Goal: Task Accomplishment & Management: Manage account settings

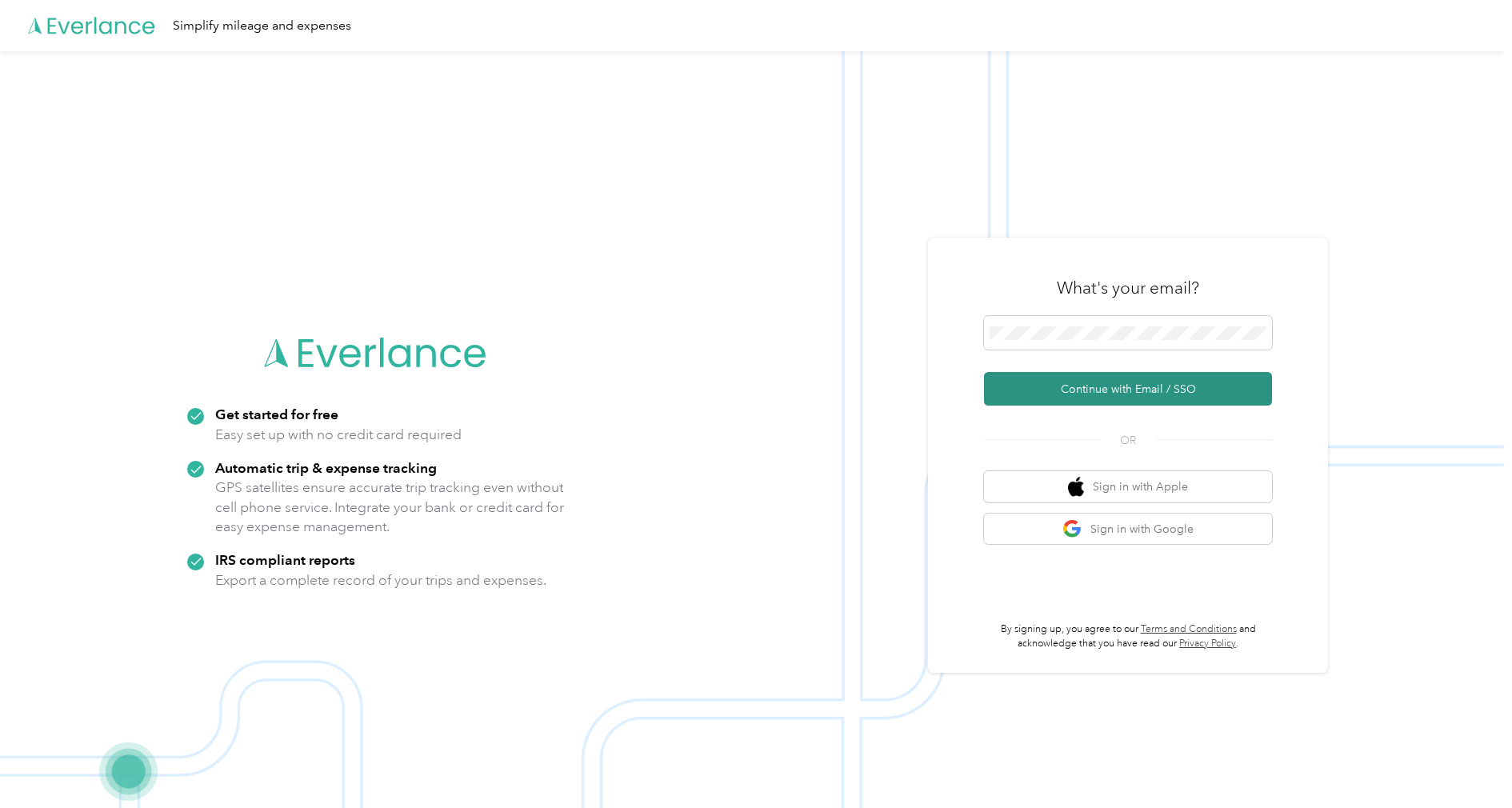
click at [1048, 373] on button "Continue with Email / SSO" at bounding box center [1129, 388] width 288 height 33
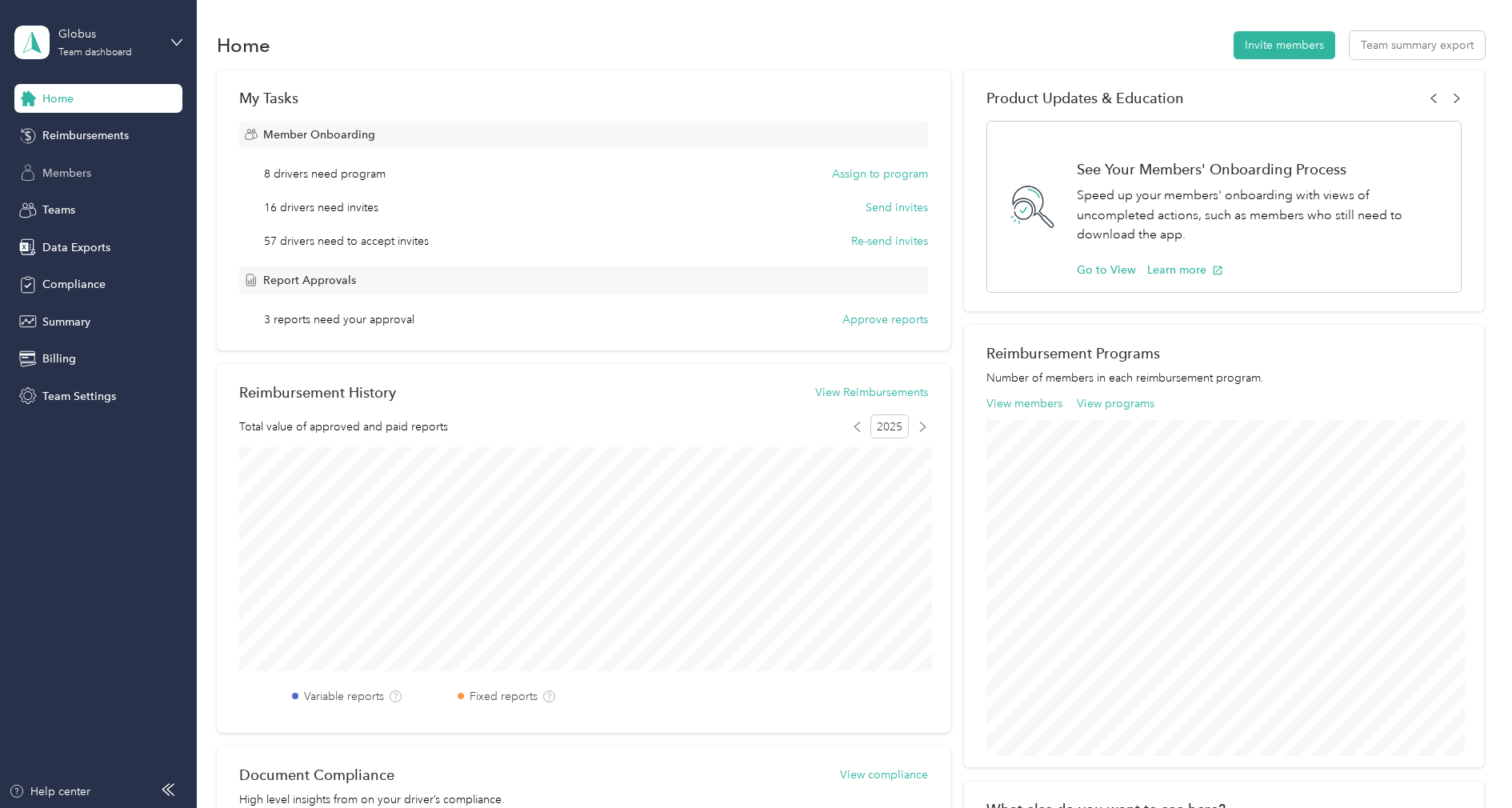
click at [92, 163] on div "Members" at bounding box center [98, 173] width 168 height 29
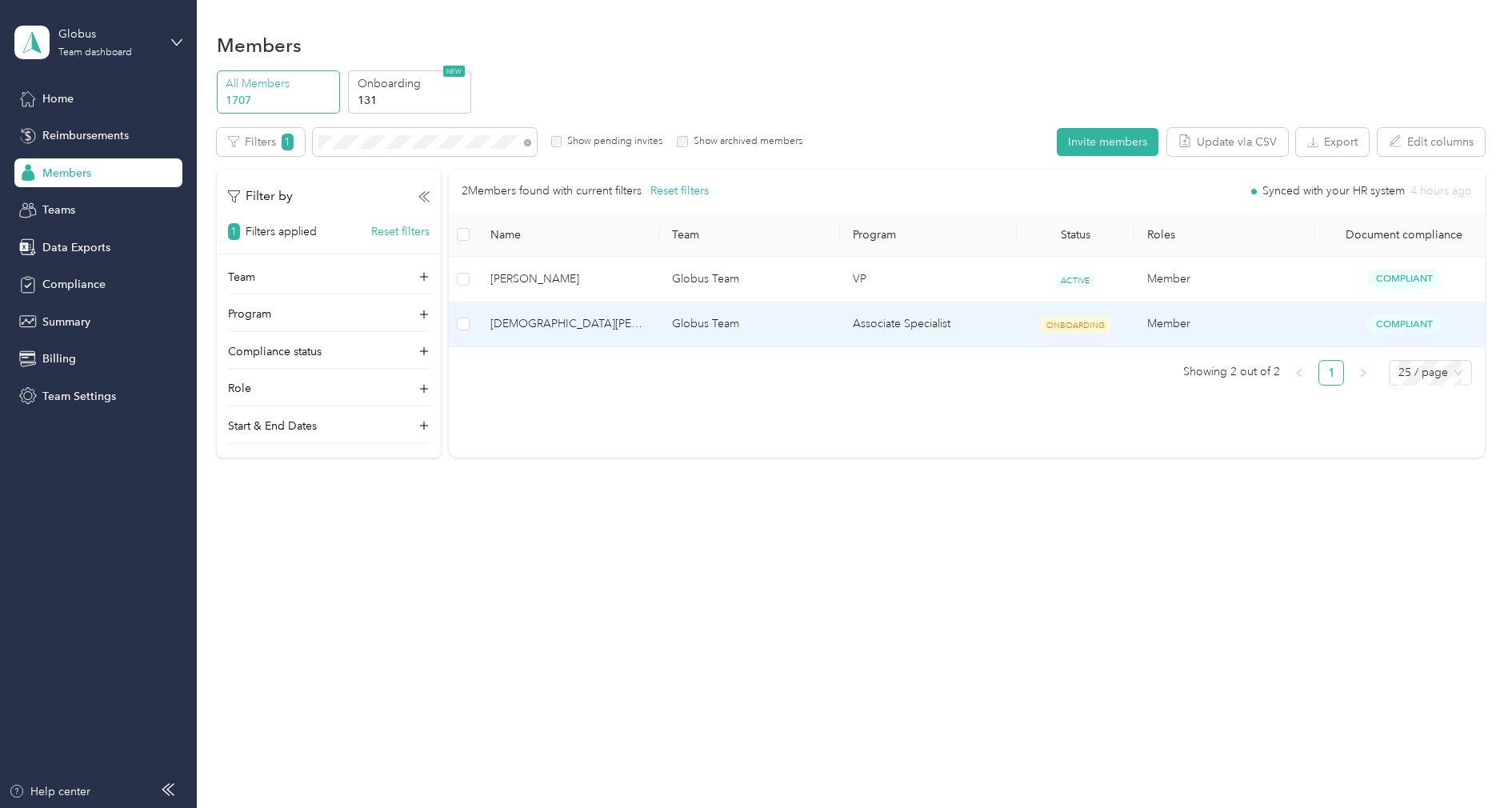
click at [566, 329] on span "[DEMOGRAPHIC_DATA][PERSON_NAME]" at bounding box center [568, 324] width 156 height 18
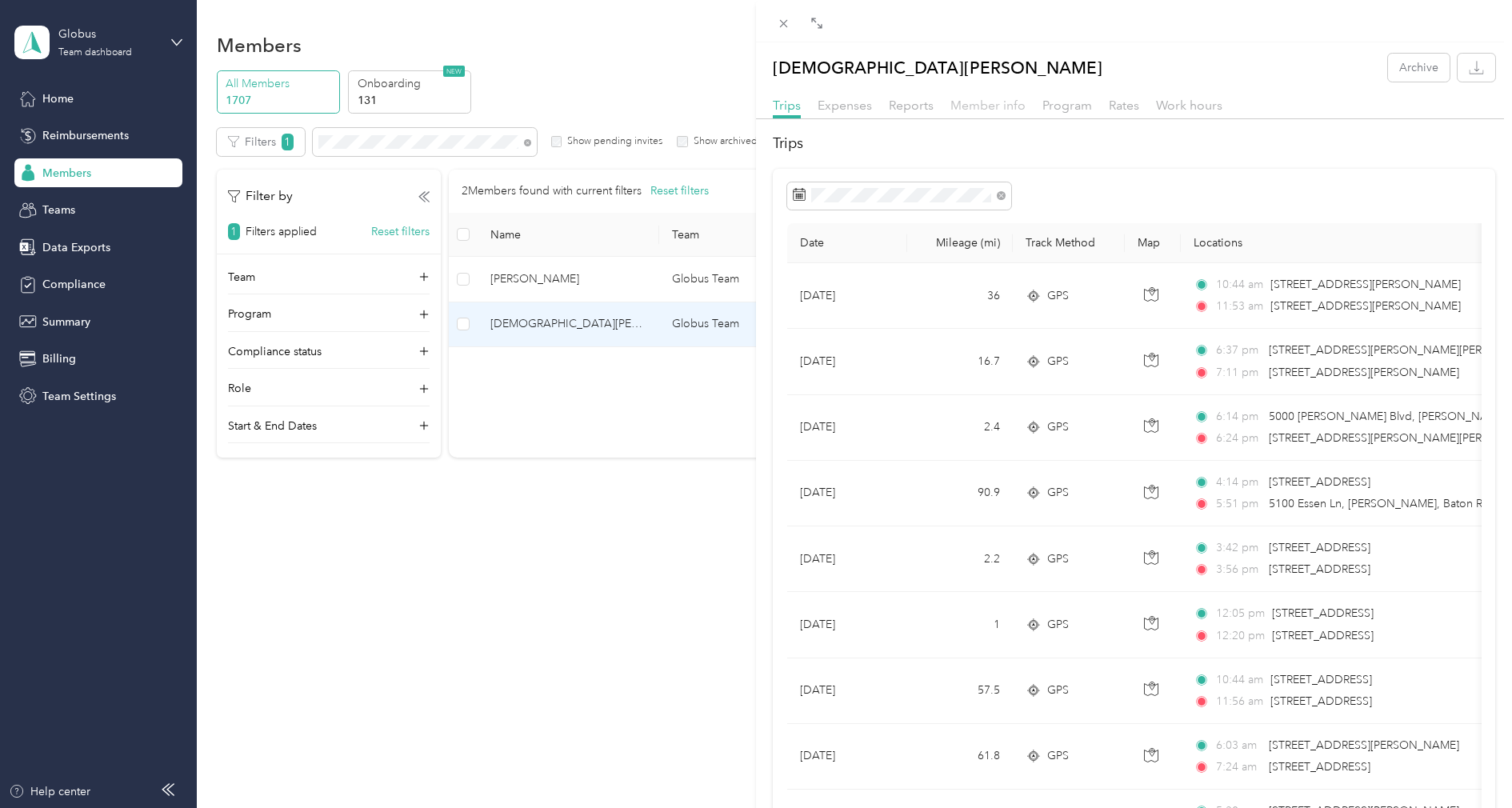
click at [983, 102] on span "Member info" at bounding box center [988, 105] width 75 height 15
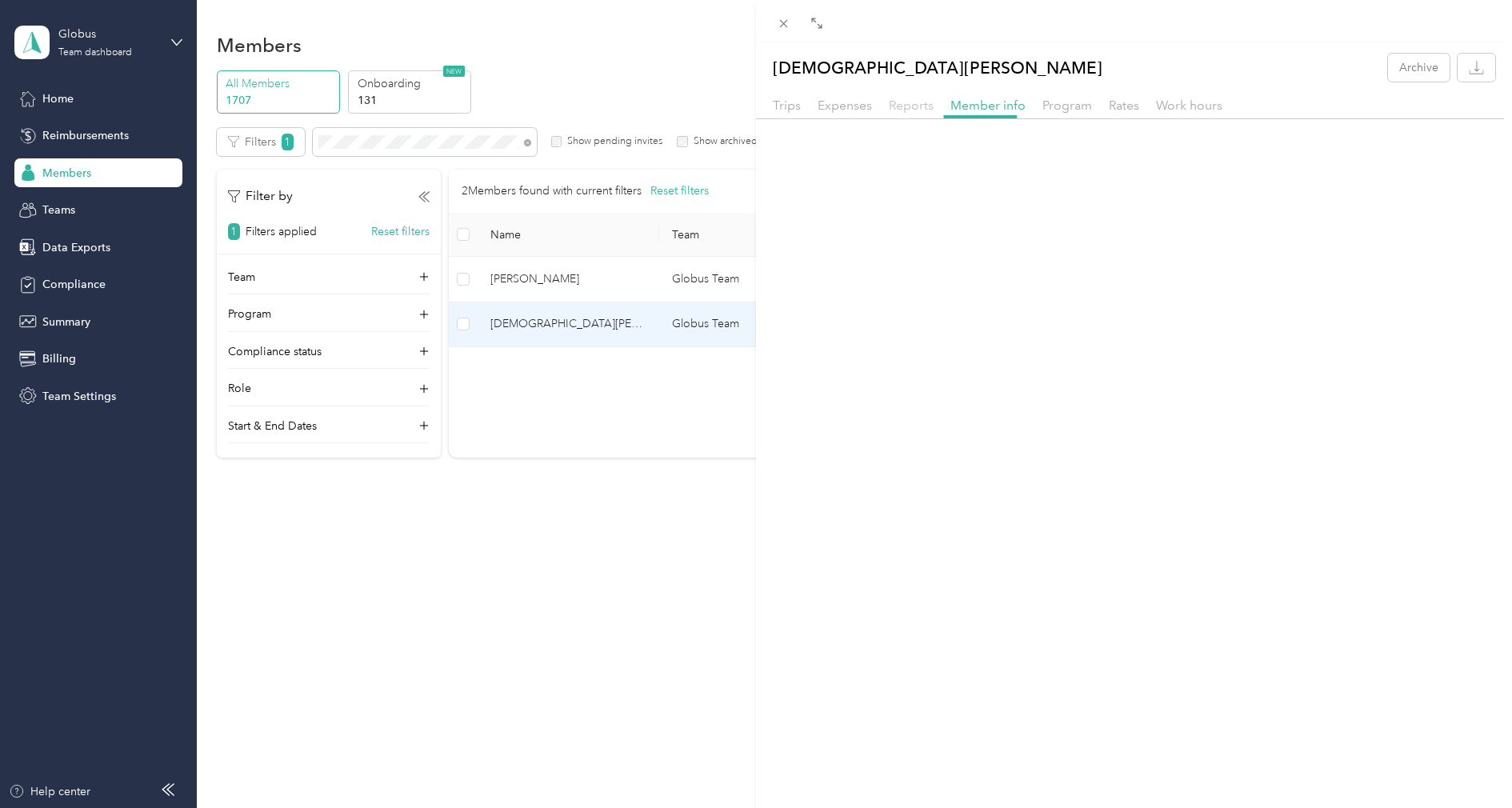
click at [892, 104] on span "Reports" at bounding box center [911, 105] width 45 height 15
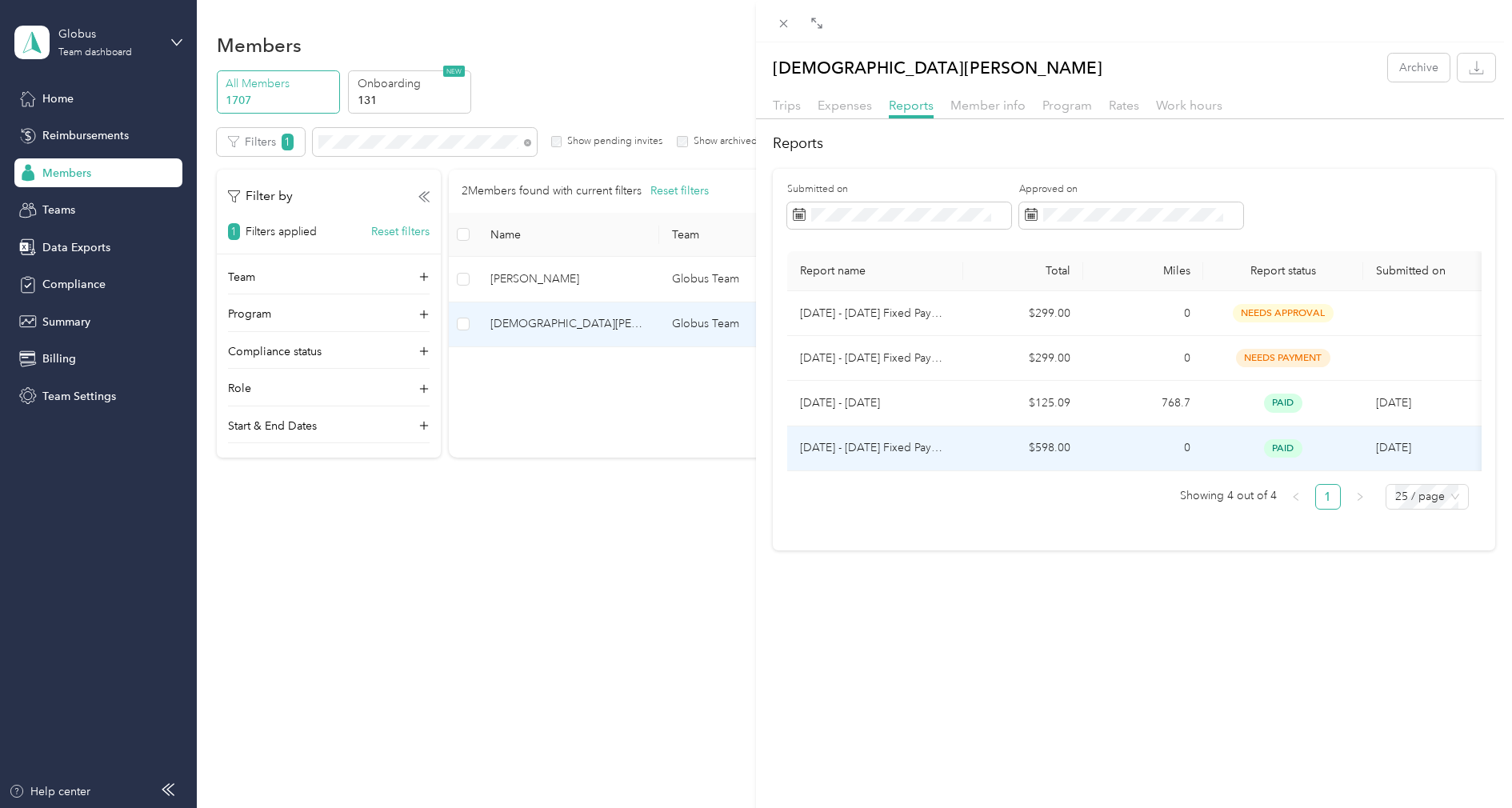
click at [985, 450] on td "$598.00" at bounding box center [1023, 448] width 120 height 45
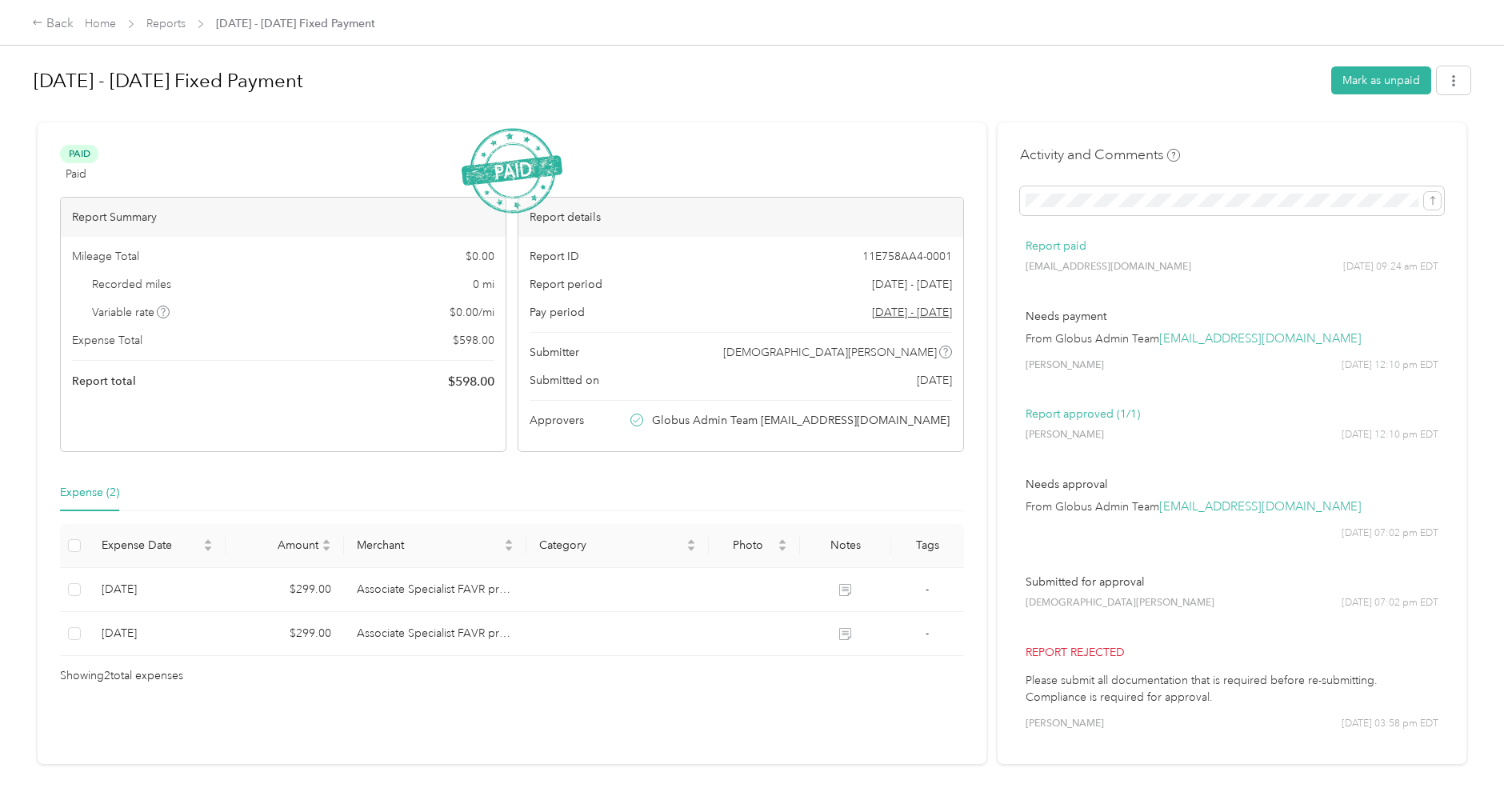
click at [182, 15] on span "Reports" at bounding box center [166, 24] width 39 height 17
click at [109, 21] on link "Home" at bounding box center [100, 24] width 32 height 14
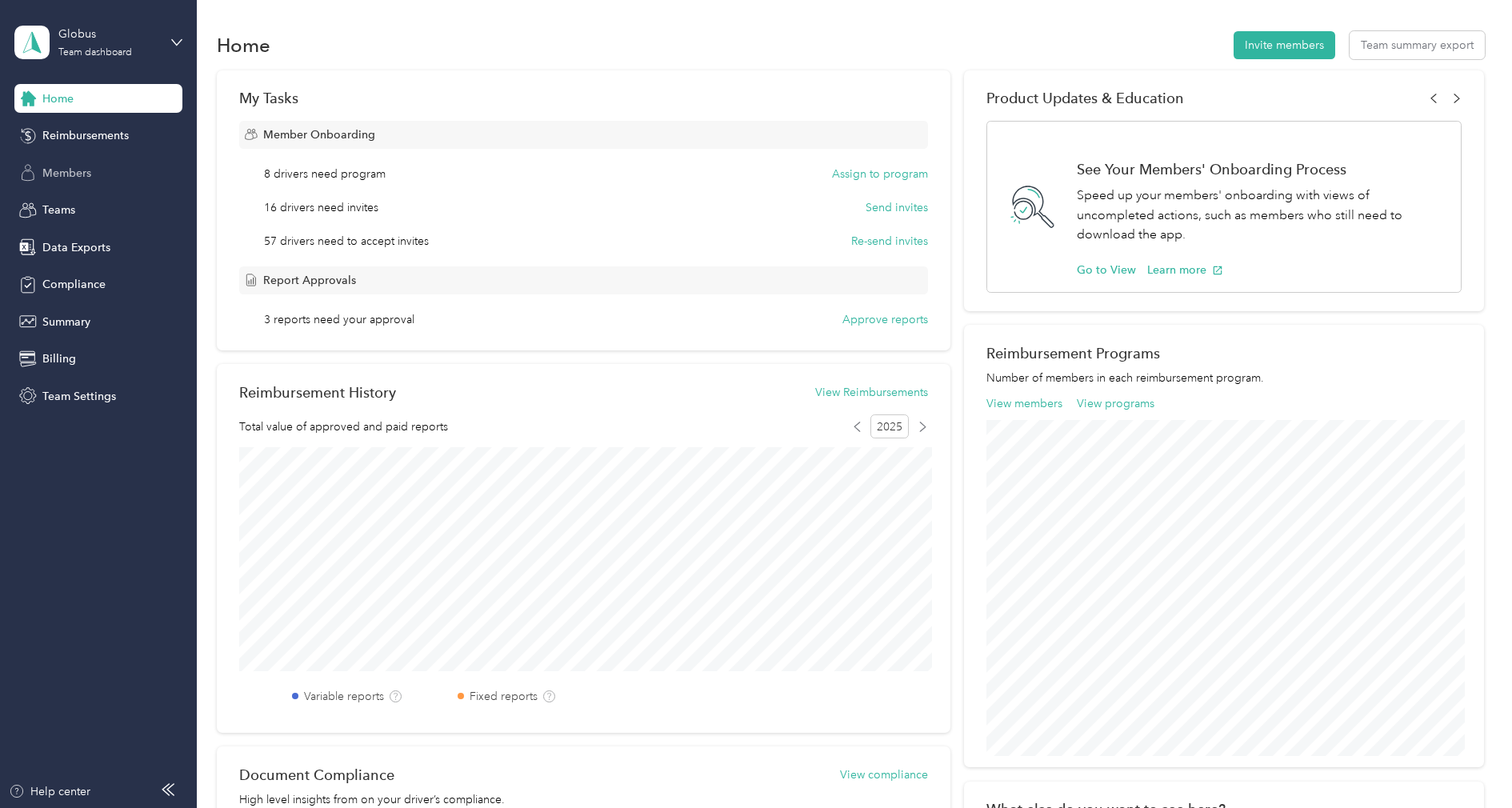
click at [108, 161] on div "Members" at bounding box center [98, 173] width 168 height 29
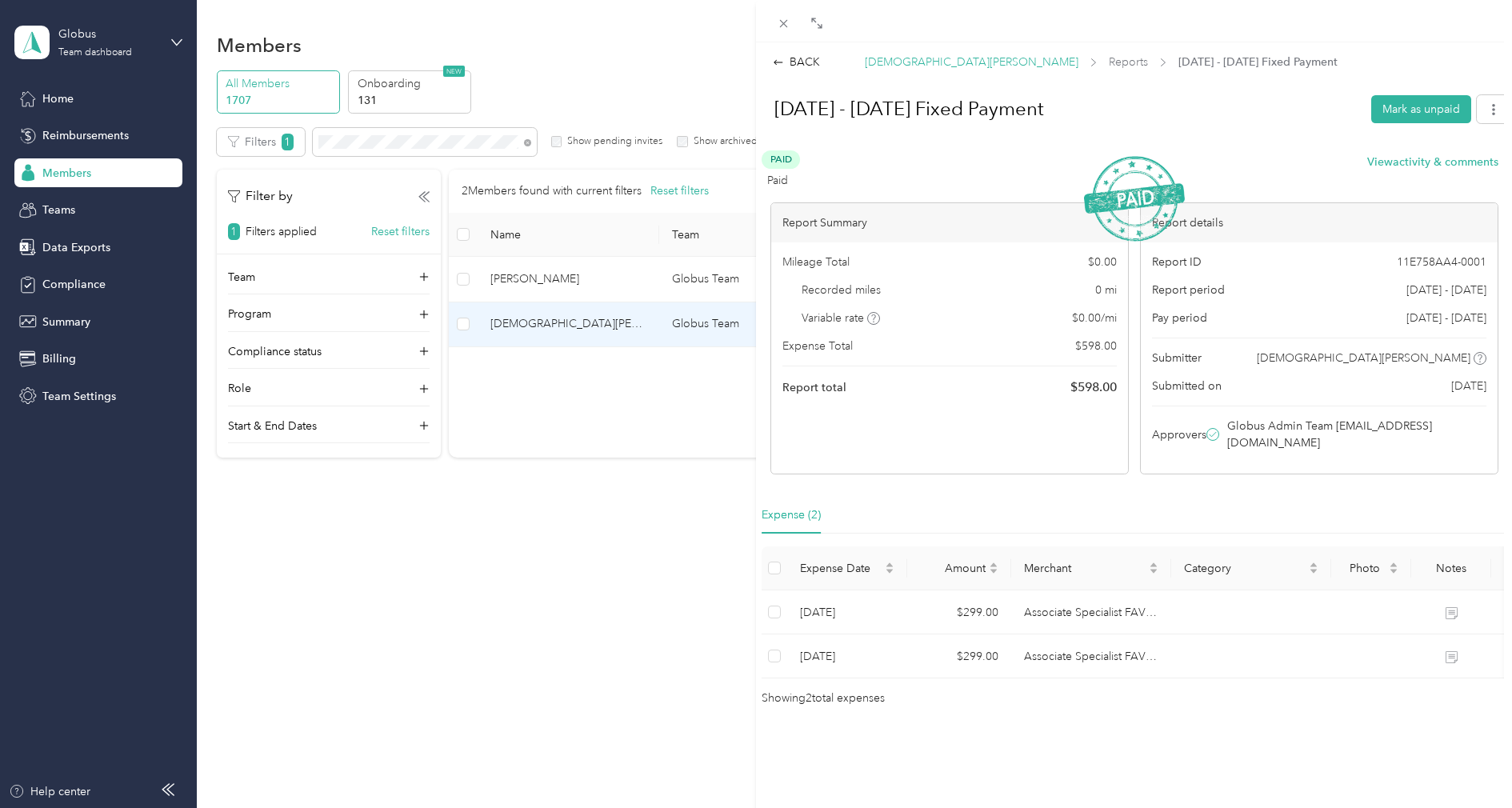
click at [942, 59] on span "[DEMOGRAPHIC_DATA][PERSON_NAME]" at bounding box center [972, 62] width 214 height 17
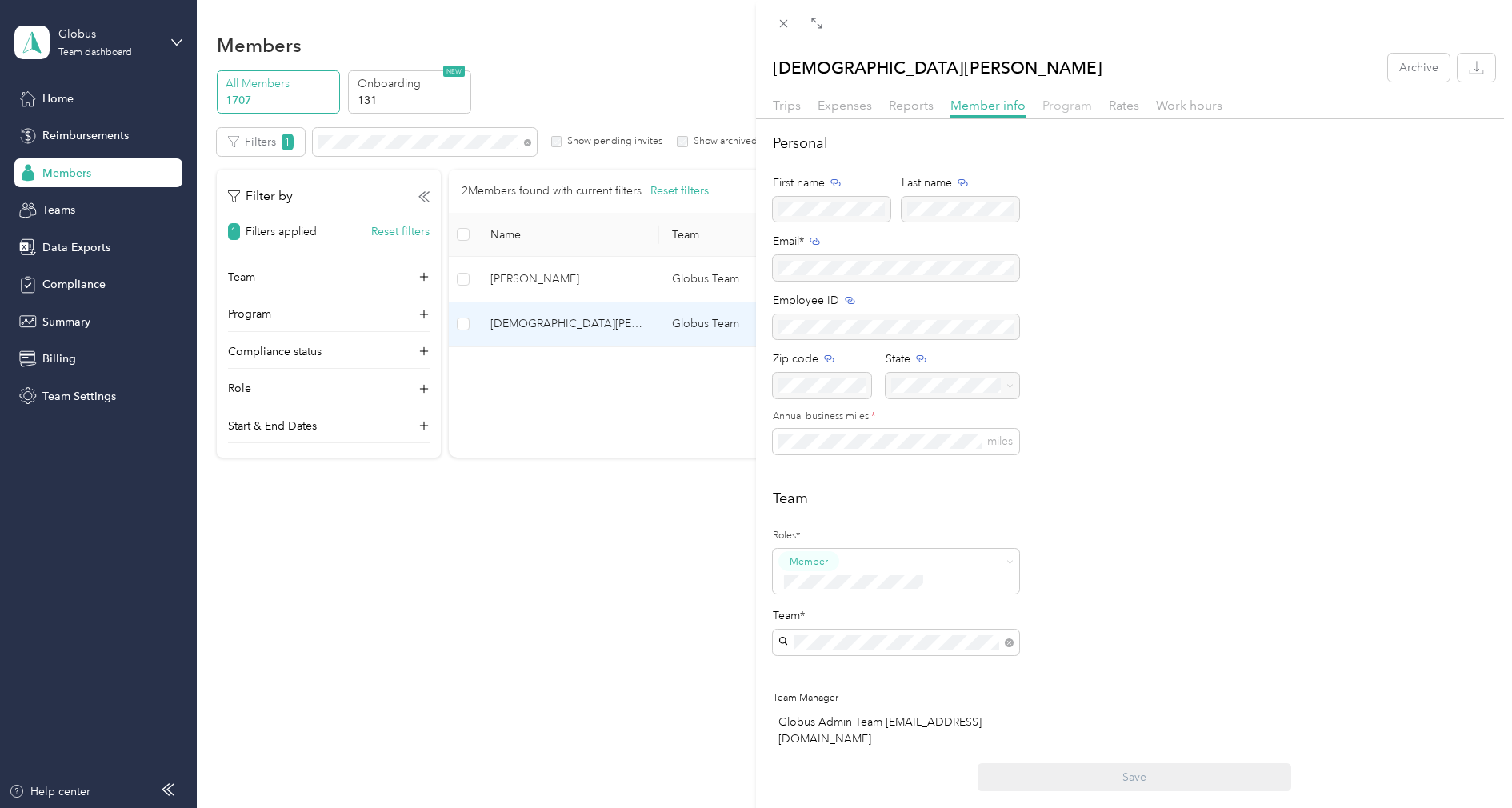
click at [1068, 109] on span "Program" at bounding box center [1067, 105] width 49 height 15
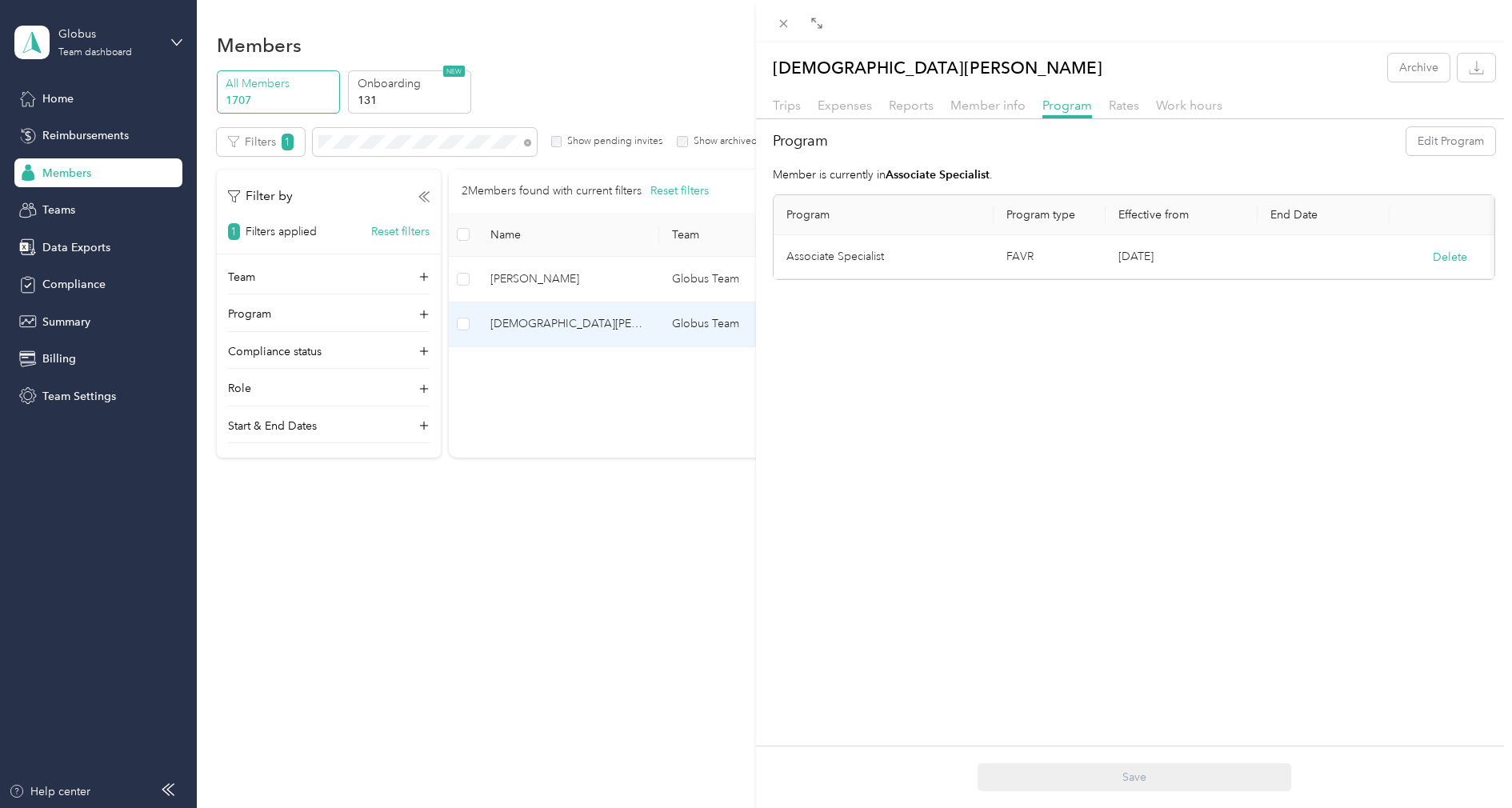
click at [984, 113] on div "Member info" at bounding box center [988, 106] width 75 height 20
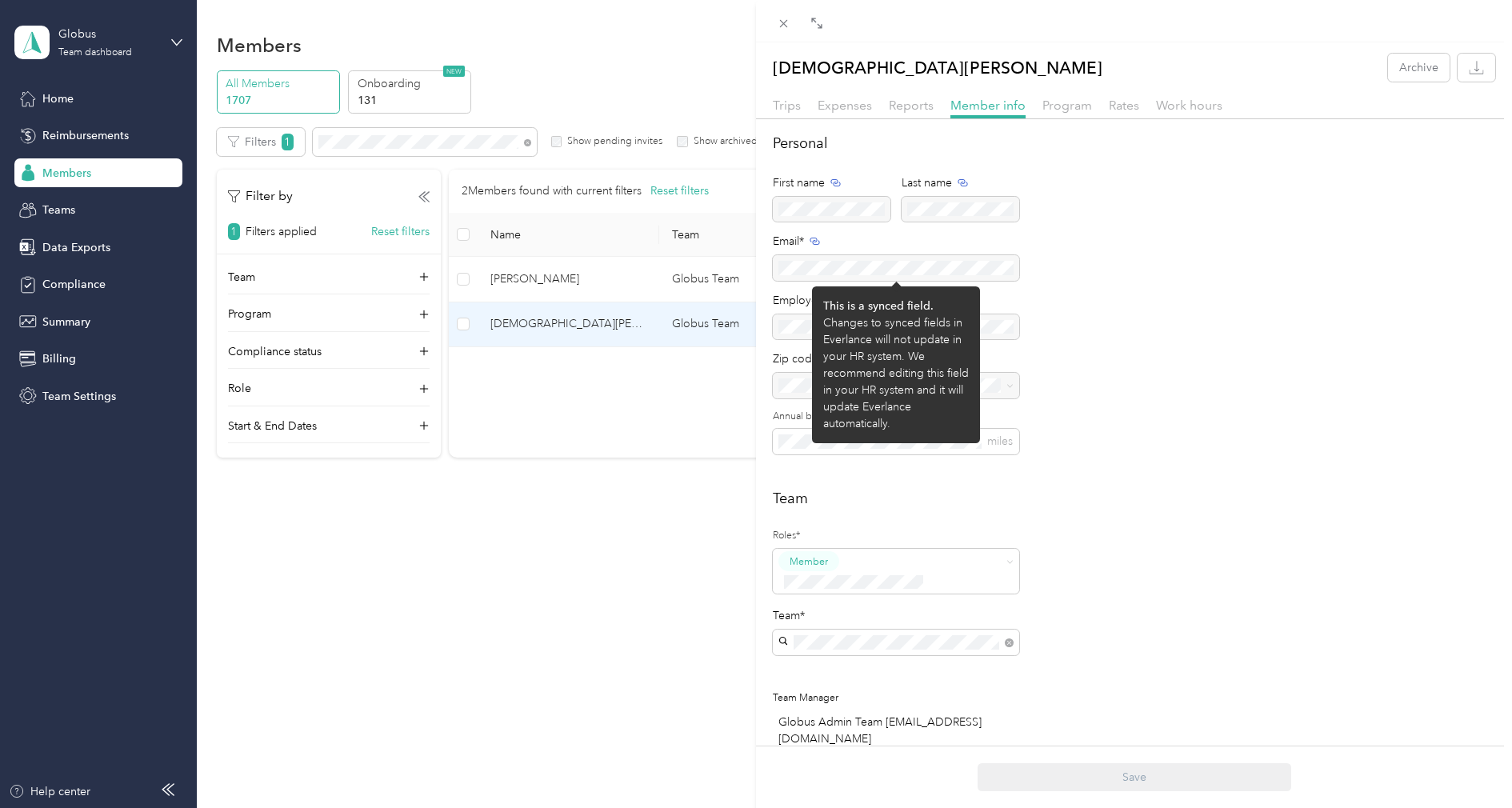
click at [938, 267] on div at bounding box center [896, 268] width 246 height 26
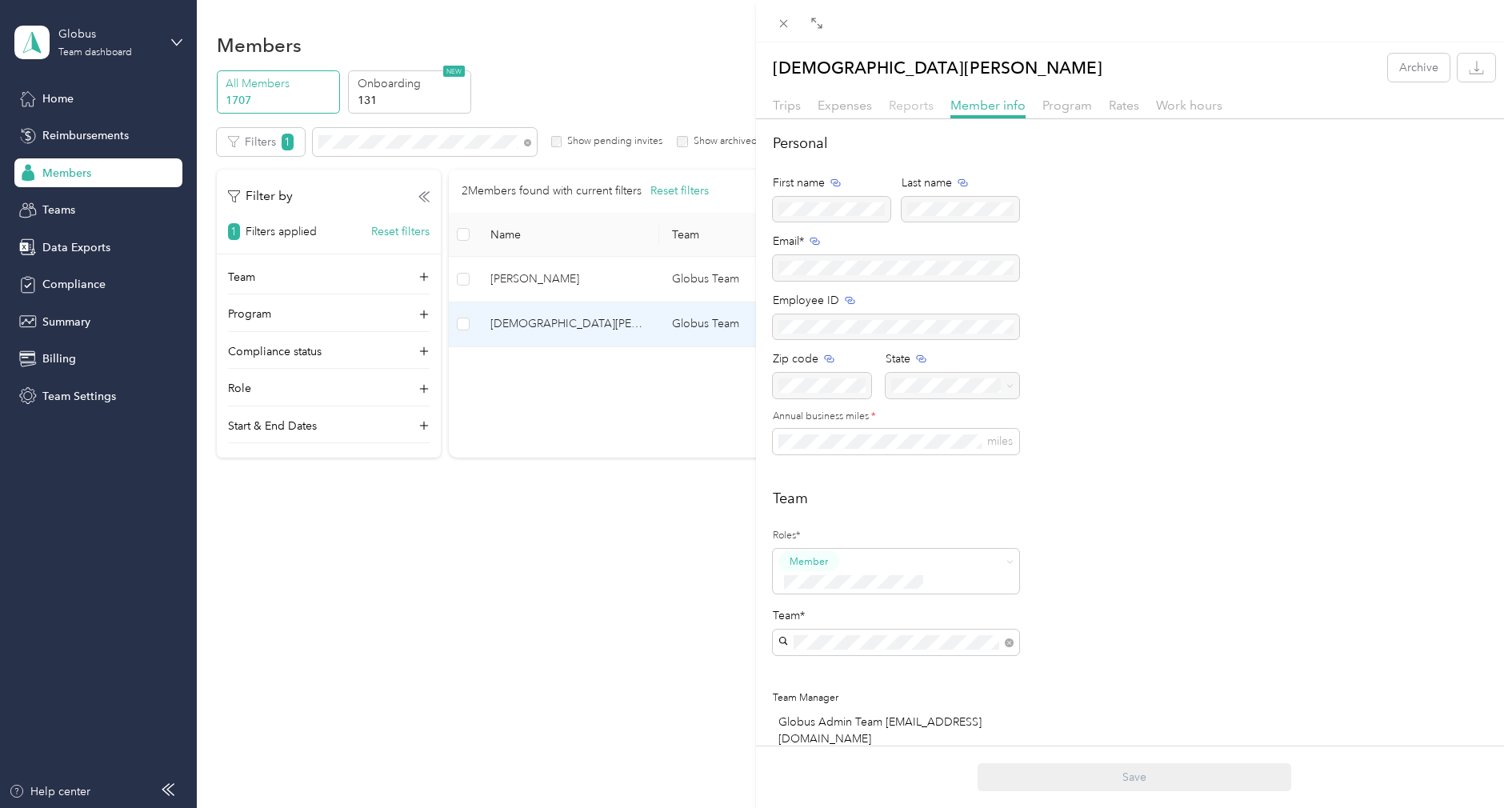
click at [907, 101] on span "Reports" at bounding box center [911, 105] width 45 height 15
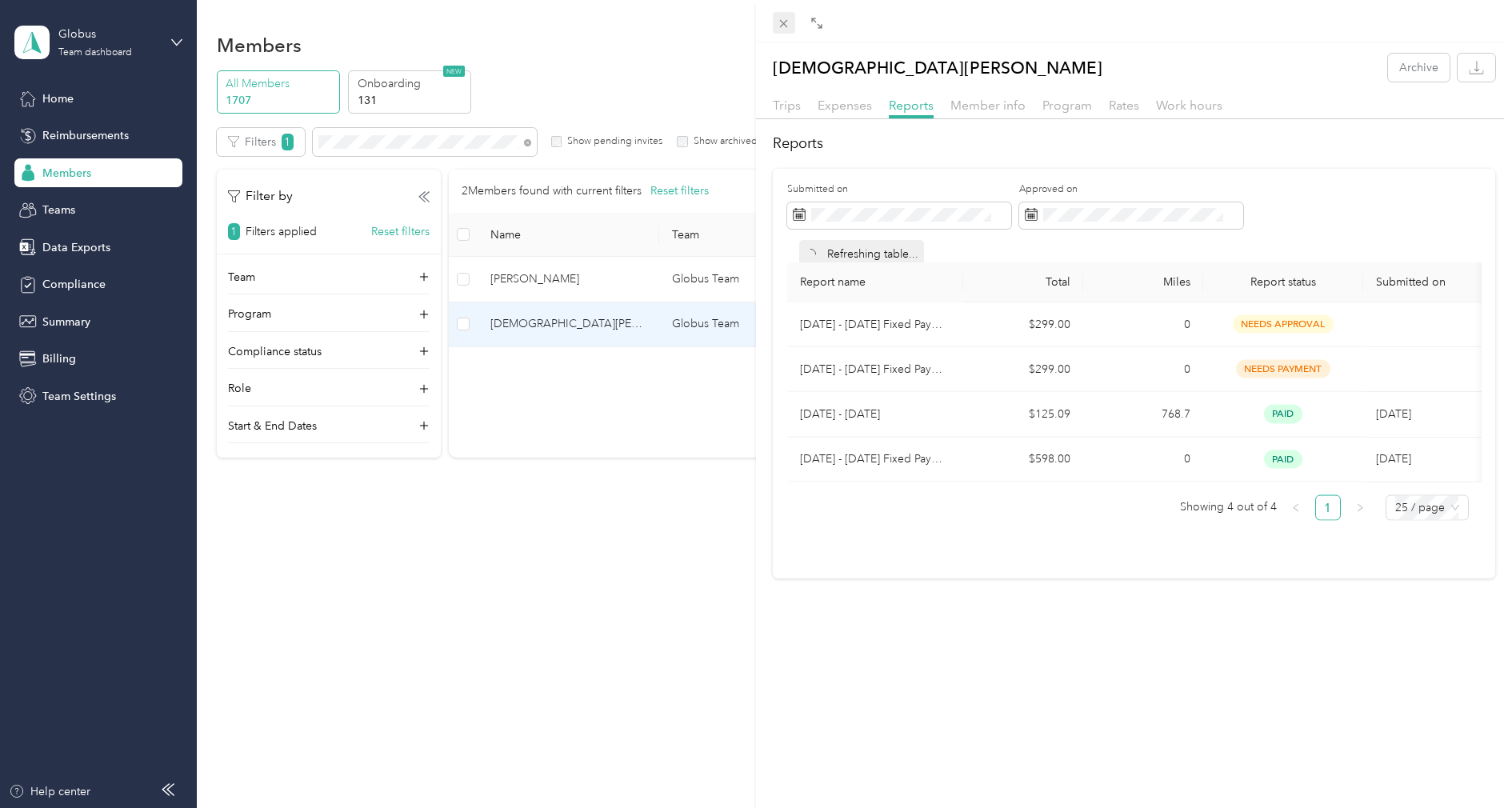
click at [782, 20] on icon at bounding box center [784, 24] width 14 height 14
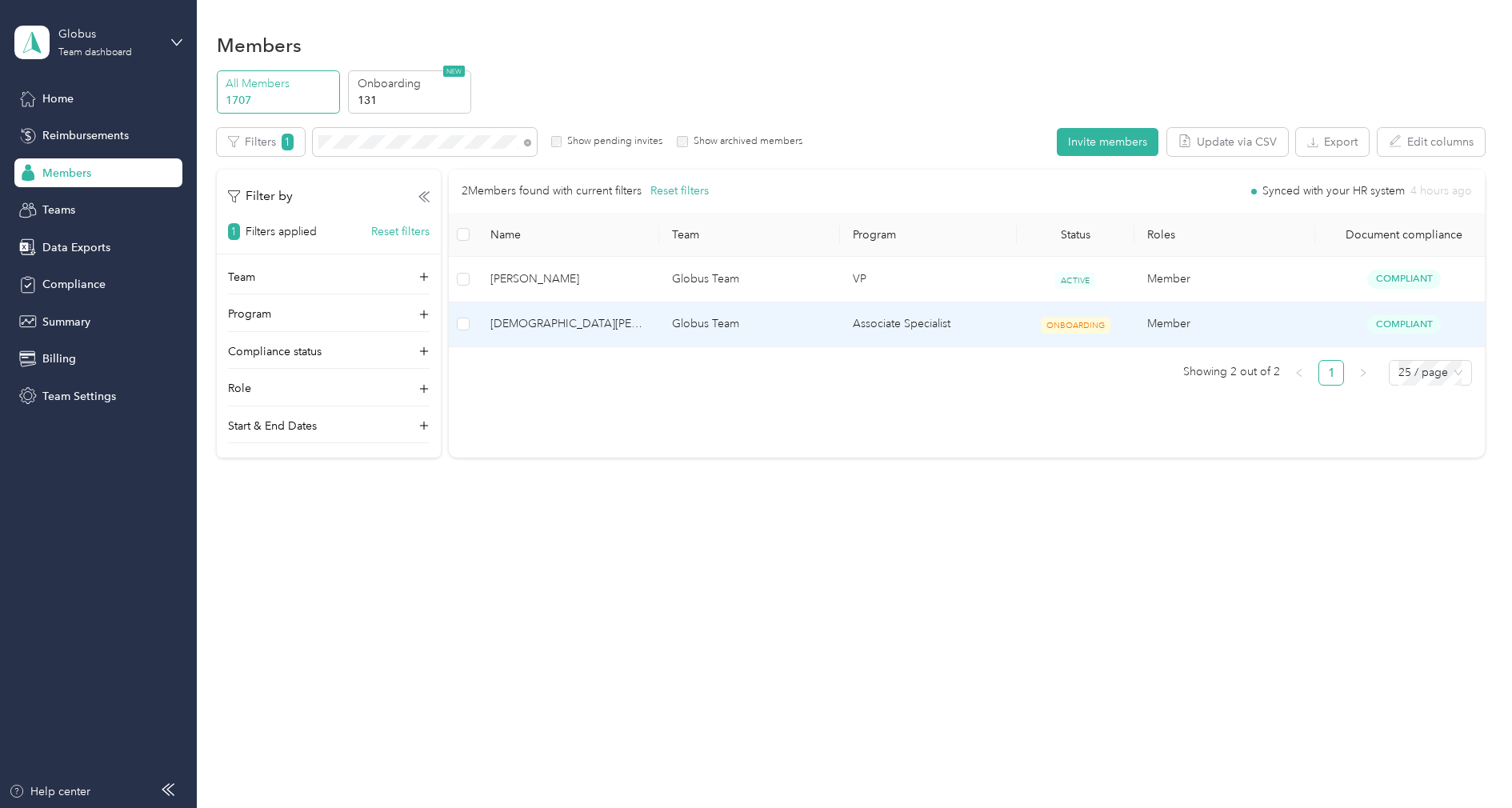
click at [782, 20] on div "[DEMOGRAPHIC_DATA][PERSON_NAME] Archive Trips Expenses Reports Member info Prog…" at bounding box center [756, 404] width 1512 height 808
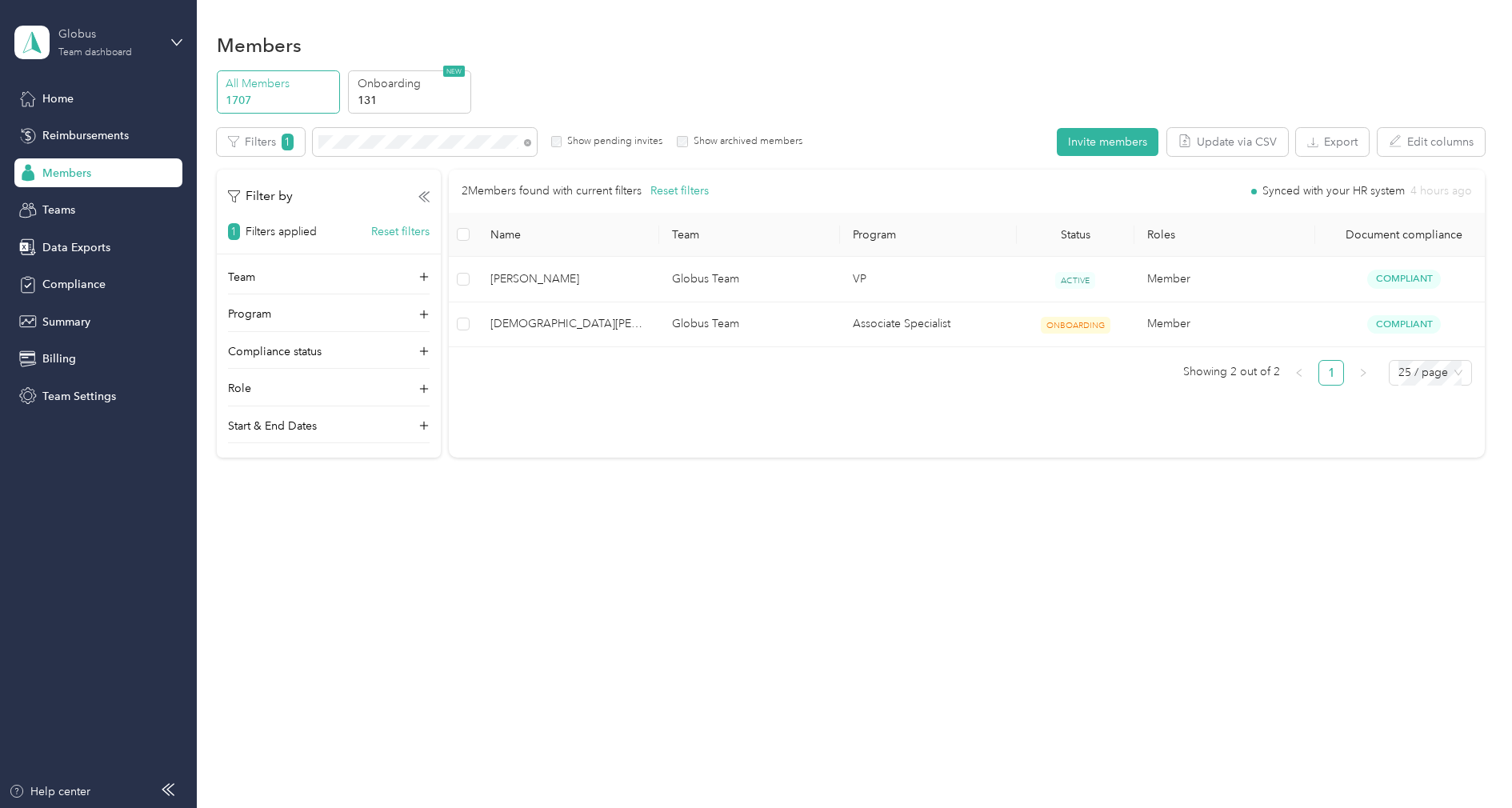
click at [137, 41] on div "Globus" at bounding box center [108, 34] width 100 height 17
click at [88, 197] on div "Log out" at bounding box center [60, 204] width 62 height 17
